Goal: Transaction & Acquisition: Purchase product/service

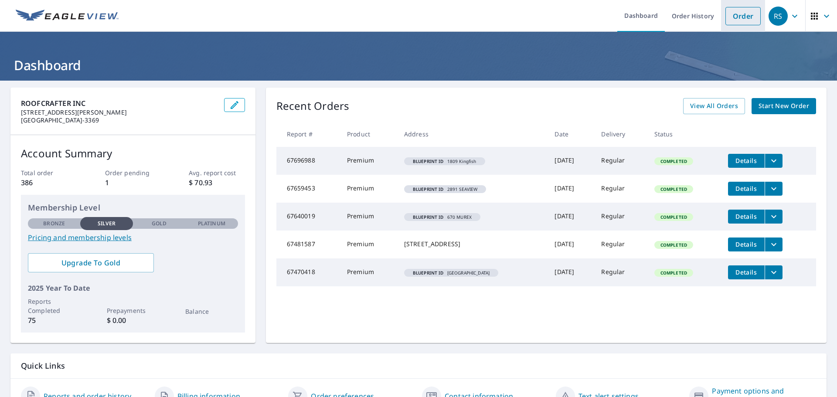
click at [737, 20] on link "Order" at bounding box center [742, 16] width 35 height 18
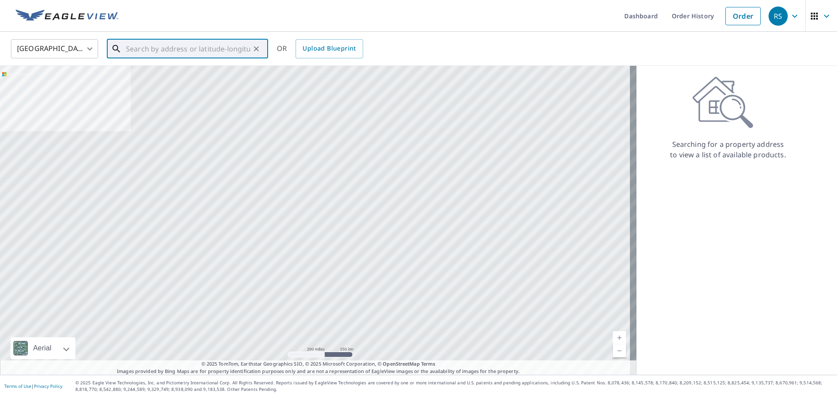
click at [233, 56] on input "text" at bounding box center [188, 49] width 124 height 24
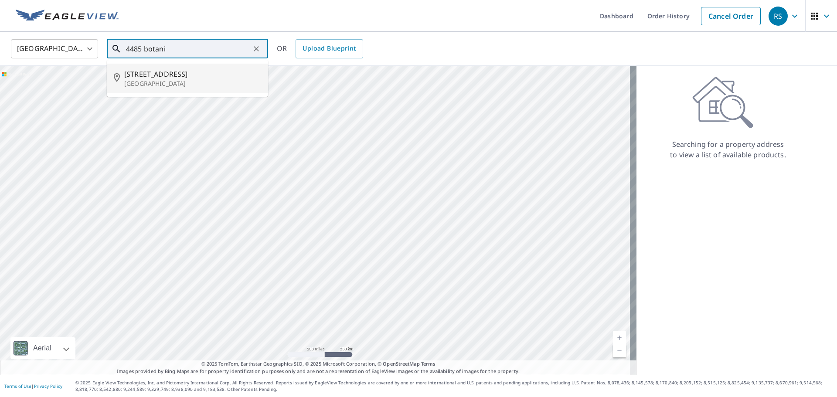
click at [191, 70] on span "[STREET_ADDRESS]" at bounding box center [192, 74] width 137 height 10
type input "[STREET_ADDRESS]"
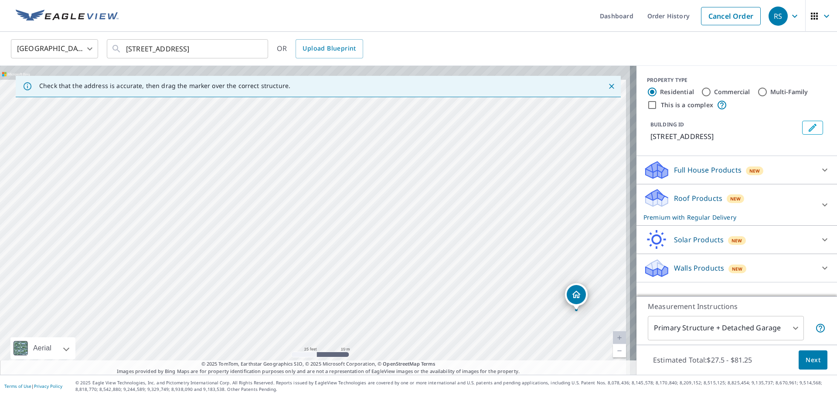
drag, startPoint x: 332, startPoint y: 200, endPoint x: 327, endPoint y: 295, distance: 95.2
click at [326, 296] on div "[STREET_ADDRESS]" at bounding box center [318, 220] width 637 height 309
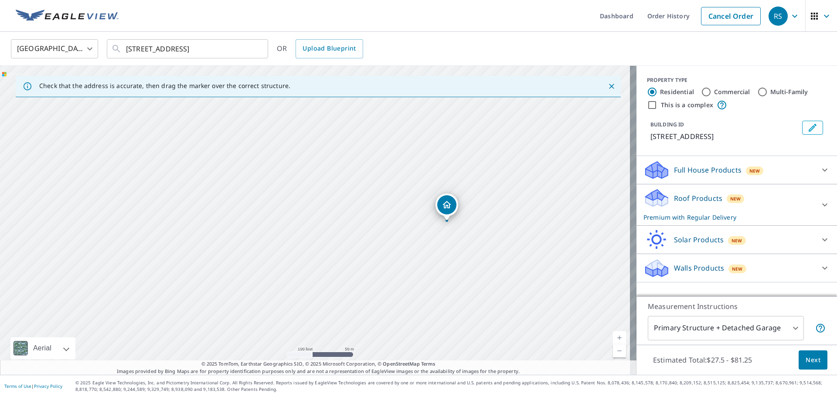
drag, startPoint x: 261, startPoint y: 287, endPoint x: 292, endPoint y: 227, distance: 67.9
click at [292, 227] on div "[STREET_ADDRESS]" at bounding box center [318, 220] width 637 height 309
drag, startPoint x: 366, startPoint y: 210, endPoint x: 381, endPoint y: 225, distance: 21.9
click at [381, 225] on div "[STREET_ADDRESS]" at bounding box center [318, 220] width 637 height 309
drag, startPoint x: 393, startPoint y: 229, endPoint x: 426, endPoint y: 272, distance: 55.0
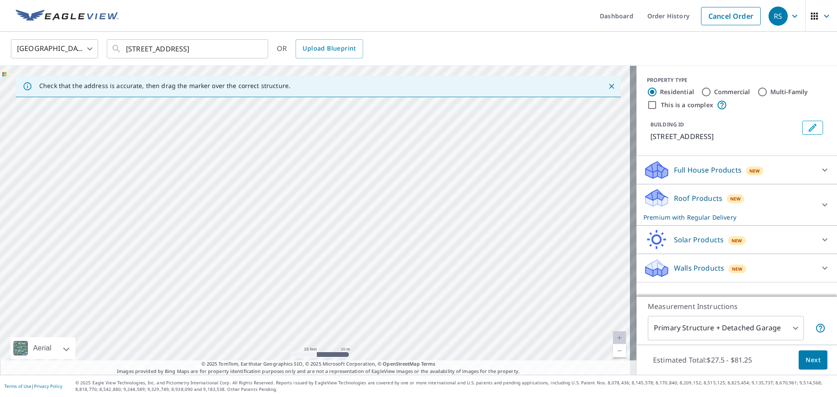
click at [426, 272] on div "[STREET_ADDRESS]" at bounding box center [318, 220] width 637 height 309
drag, startPoint x: 550, startPoint y: 253, endPoint x: 546, endPoint y: 204, distance: 49.4
click at [547, 205] on div "[STREET_ADDRESS]" at bounding box center [318, 220] width 637 height 309
drag, startPoint x: 419, startPoint y: 182, endPoint x: 477, endPoint y: 216, distance: 66.8
click at [476, 216] on div "[STREET_ADDRESS]" at bounding box center [318, 220] width 637 height 309
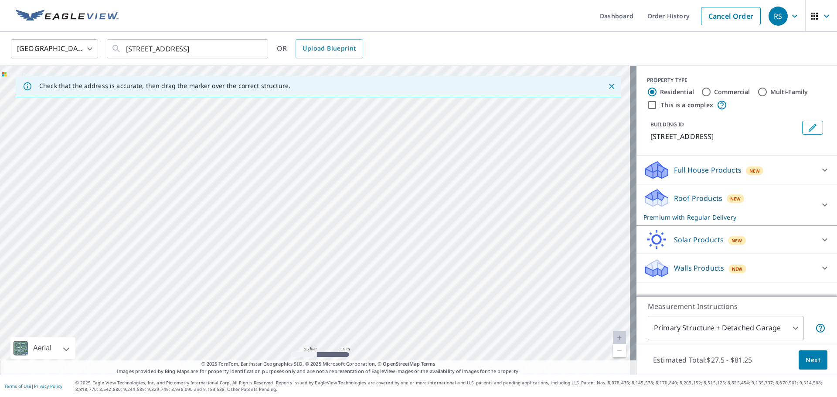
drag, startPoint x: 432, startPoint y: 205, endPoint x: 466, endPoint y: 211, distance: 33.5
click at [466, 211] on div "[STREET_ADDRESS]" at bounding box center [318, 220] width 637 height 309
drag, startPoint x: 299, startPoint y: 198, endPoint x: 394, endPoint y: 219, distance: 97.8
click at [394, 219] on div "[STREET_ADDRESS]" at bounding box center [318, 220] width 637 height 309
drag, startPoint x: 511, startPoint y: 235, endPoint x: 404, endPoint y: 231, distance: 106.9
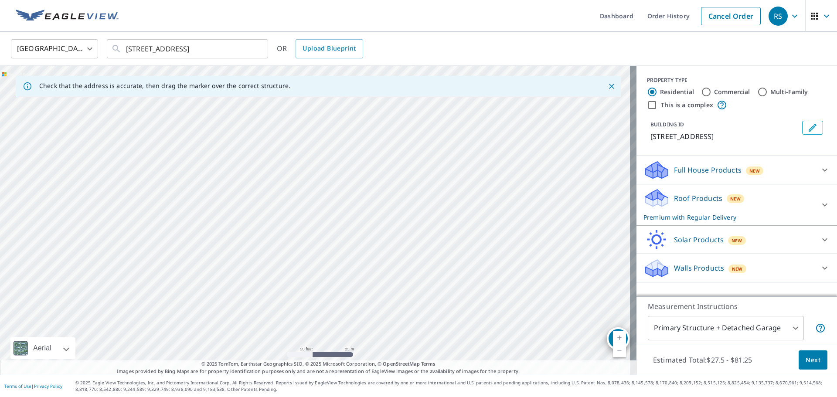
click at [404, 231] on div "[STREET_ADDRESS]" at bounding box center [318, 220] width 637 height 309
drag, startPoint x: 343, startPoint y: 241, endPoint x: 351, endPoint y: 140, distance: 101.4
click at [351, 139] on div "[STREET_ADDRESS]" at bounding box center [318, 220] width 637 height 309
drag, startPoint x: 293, startPoint y: 285, endPoint x: 328, endPoint y: 155, distance: 134.3
click at [328, 155] on div "[STREET_ADDRESS]" at bounding box center [318, 220] width 637 height 309
